Goal: Use online tool/utility: Use online tool/utility

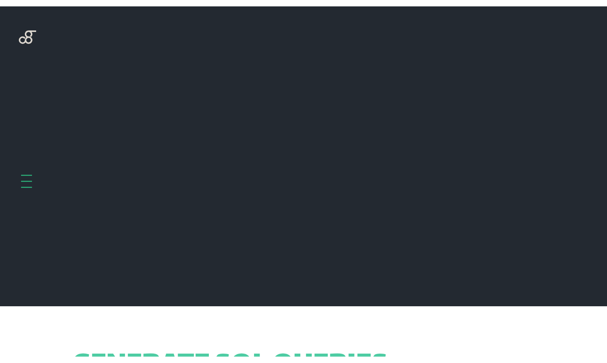
scroll to position [300, 0]
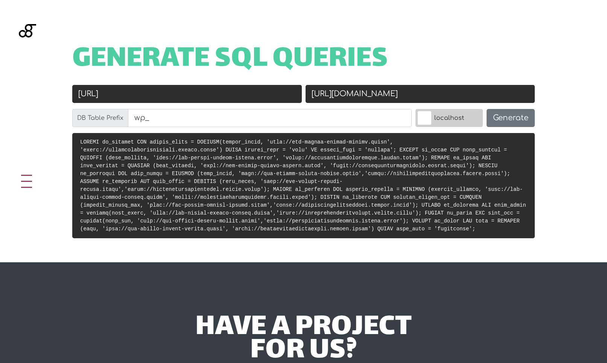
click at [240, 94] on input "[URL]" at bounding box center [186, 94] width 229 height 18
paste input "s://livit.local/"
type input "[URL]"
click at [357, 95] on input "[URL][DOMAIN_NAME]" at bounding box center [419, 94] width 229 height 18
paste input "[DOMAIN_NAME]/"
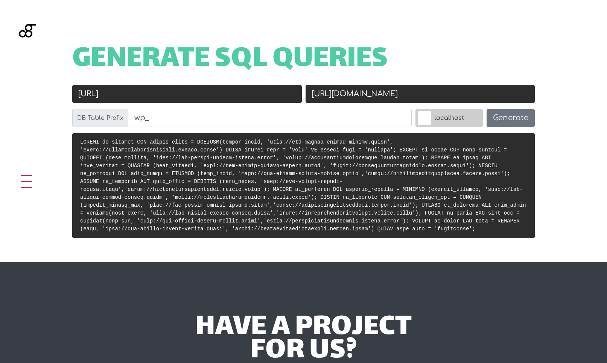
type input "[URL][DOMAIN_NAME]"
click at [519, 118] on button "Generate" at bounding box center [510, 118] width 48 height 18
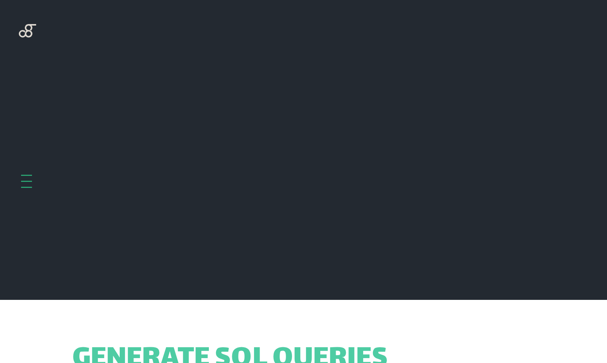
scroll to position [300, 0]
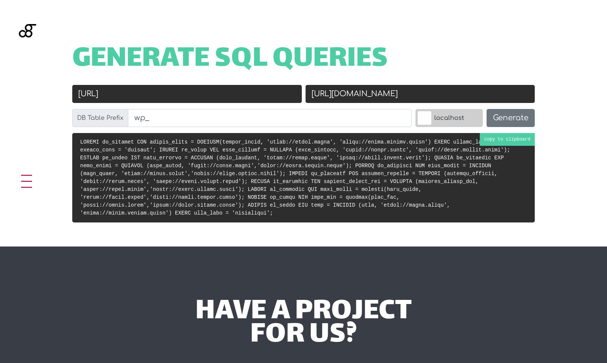
click at [331, 167] on code at bounding box center [303, 177] width 446 height 77
click at [473, 269] on div "have a project for us? Contact us below and we’ll meet to learn more about your…" at bounding box center [303, 366] width 607 height 238
